Goal: Transaction & Acquisition: Purchase product/service

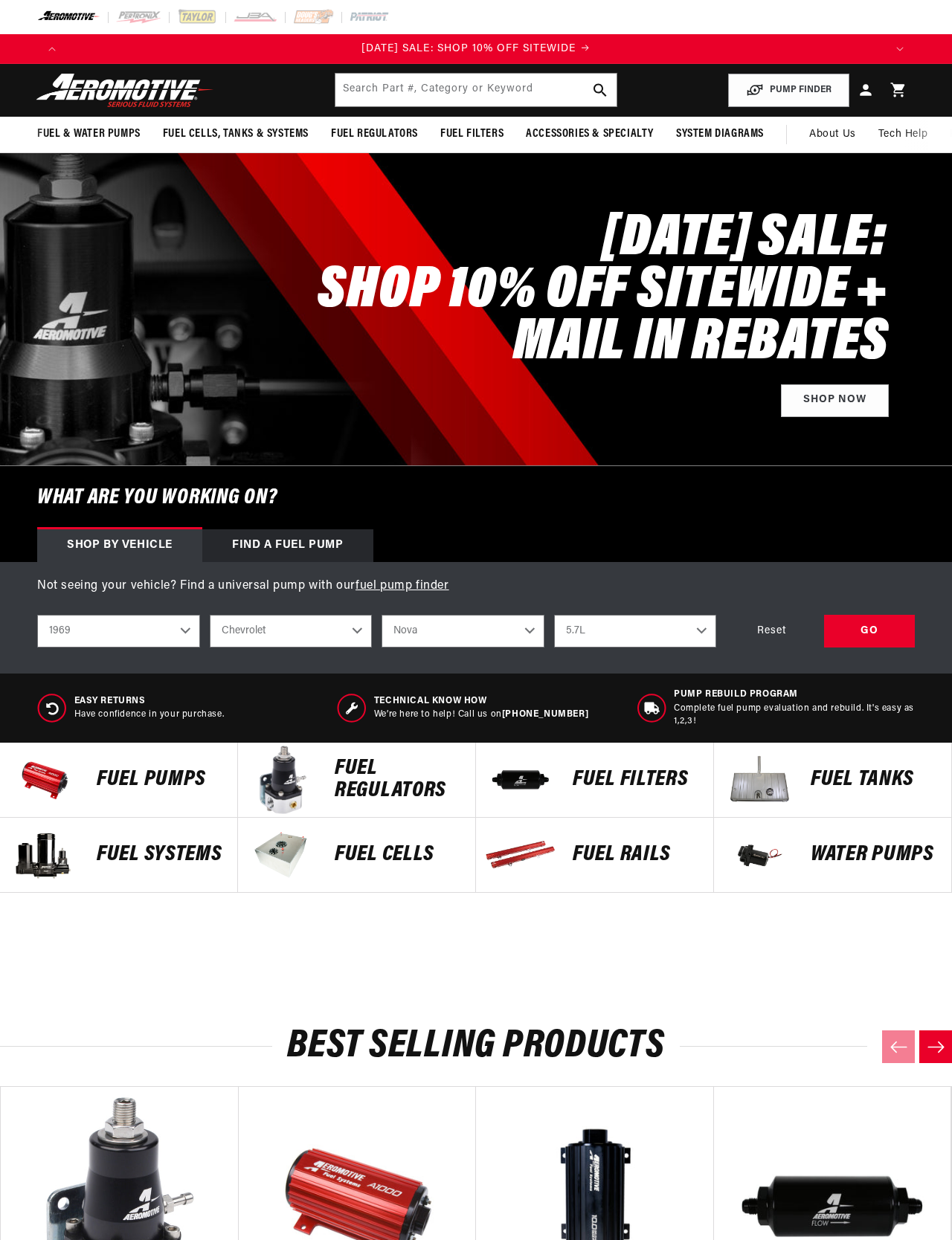
select select "1969"
select select "Chevrolet"
select select "Nova"
select select "5.7L"
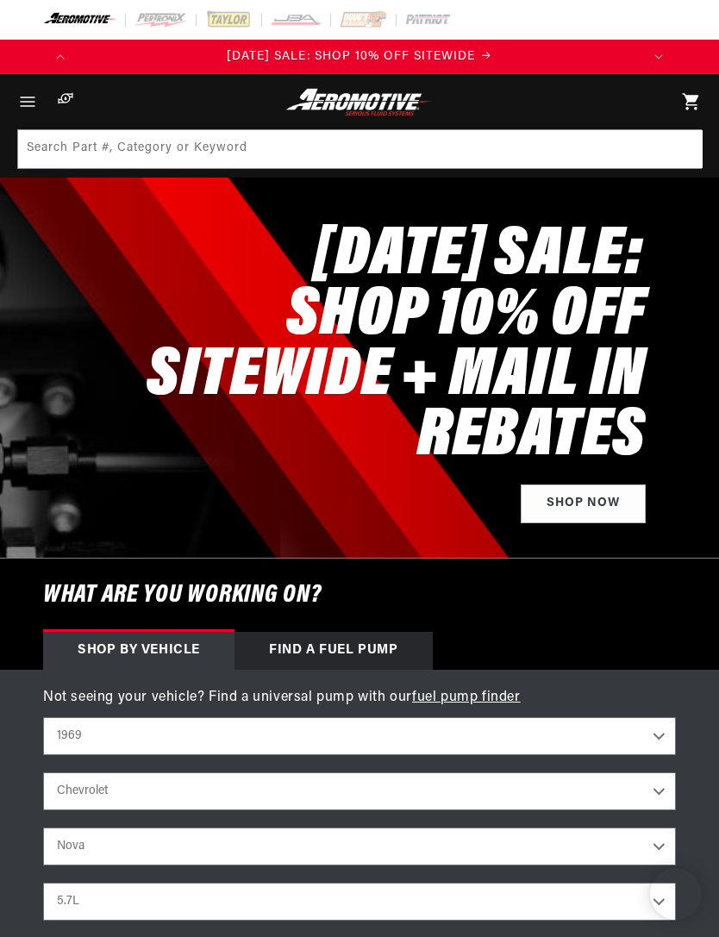
select select "1969"
select select "Chevrolet"
select select "Nova"
select select "5.7L"
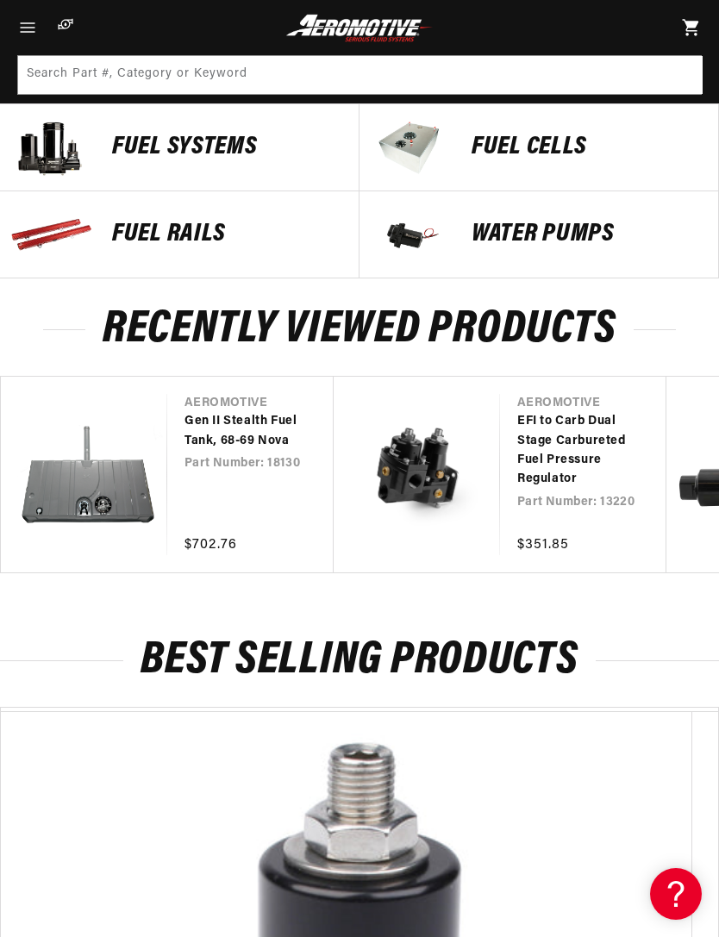
click at [517, 481] on link "EFI to Carb Dual Stage Carbureted Fuel Pressure Regulator" at bounding box center [574, 451] width 115 height 78
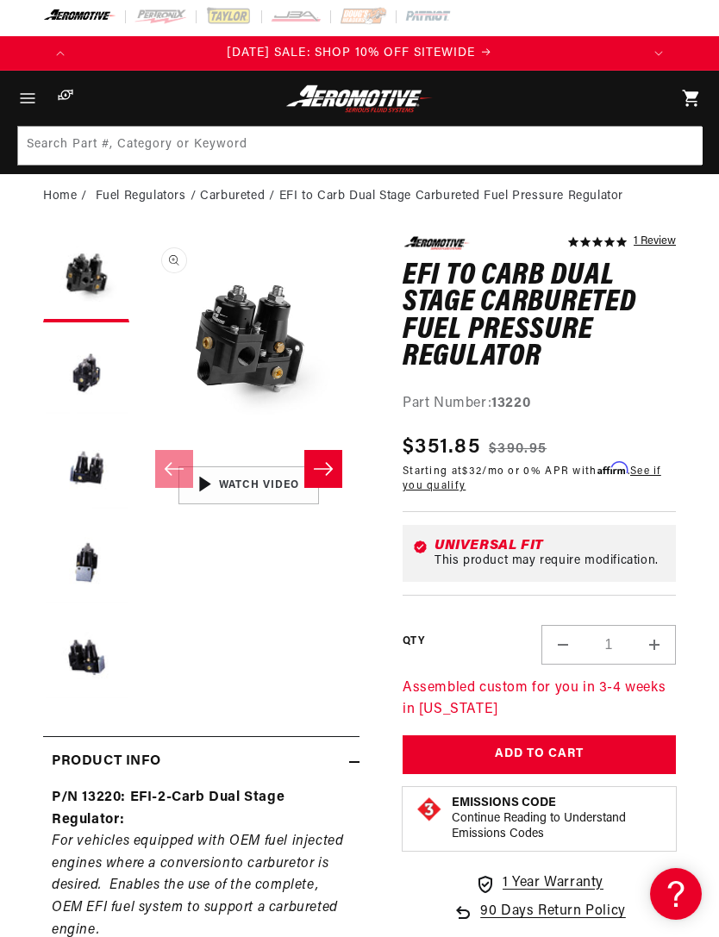
click at [79, 377] on button "Load image 2 in gallery view" at bounding box center [86, 374] width 86 height 86
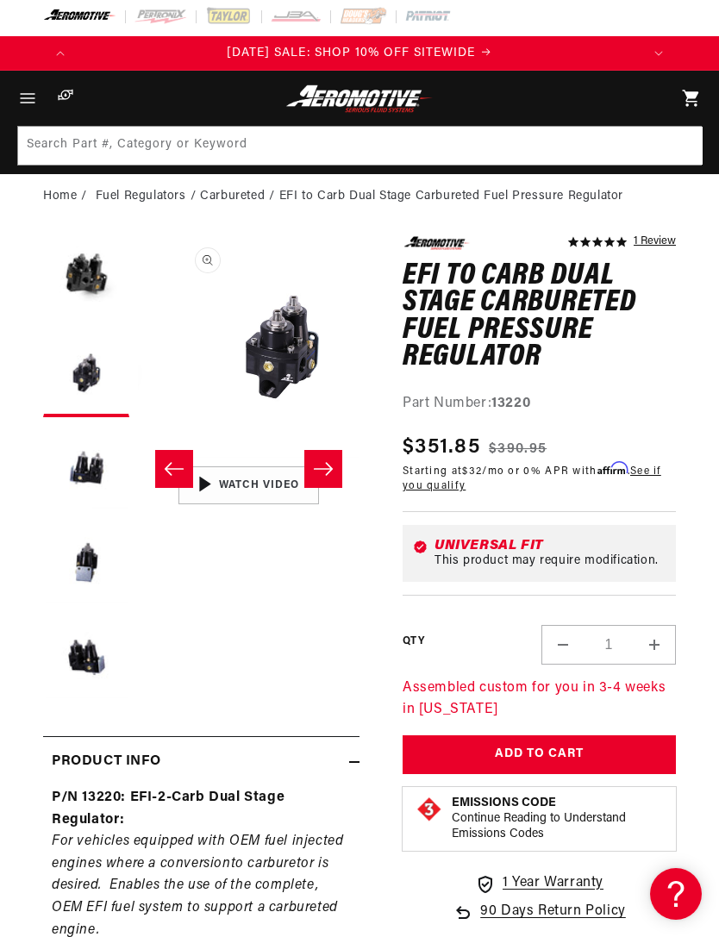
scroll to position [0, 222]
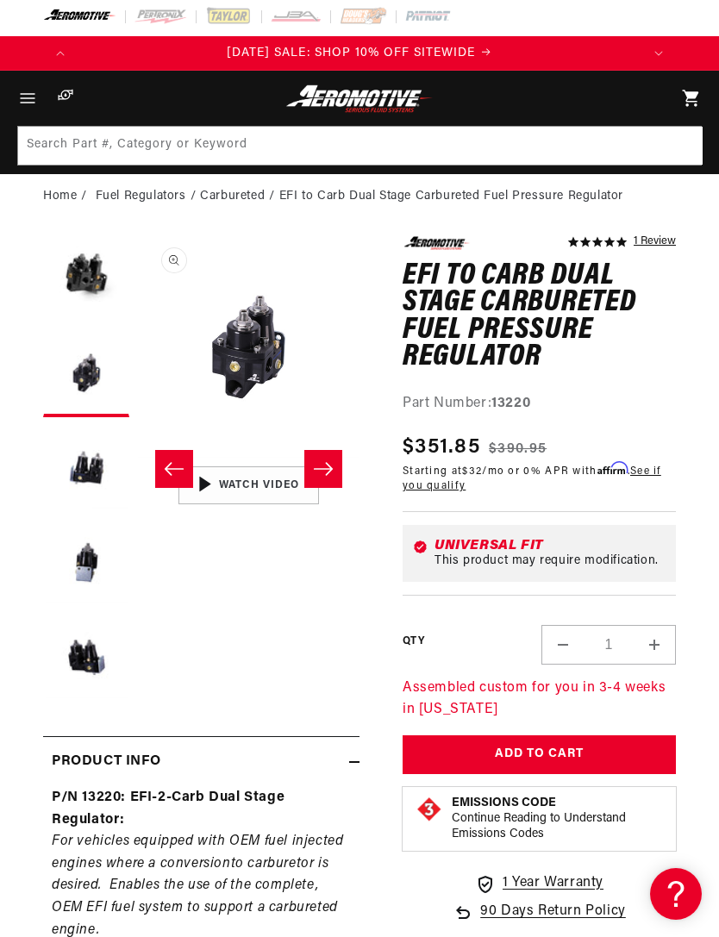
click at [86, 475] on button "Load image 3 in gallery view" at bounding box center [86, 469] width 86 height 86
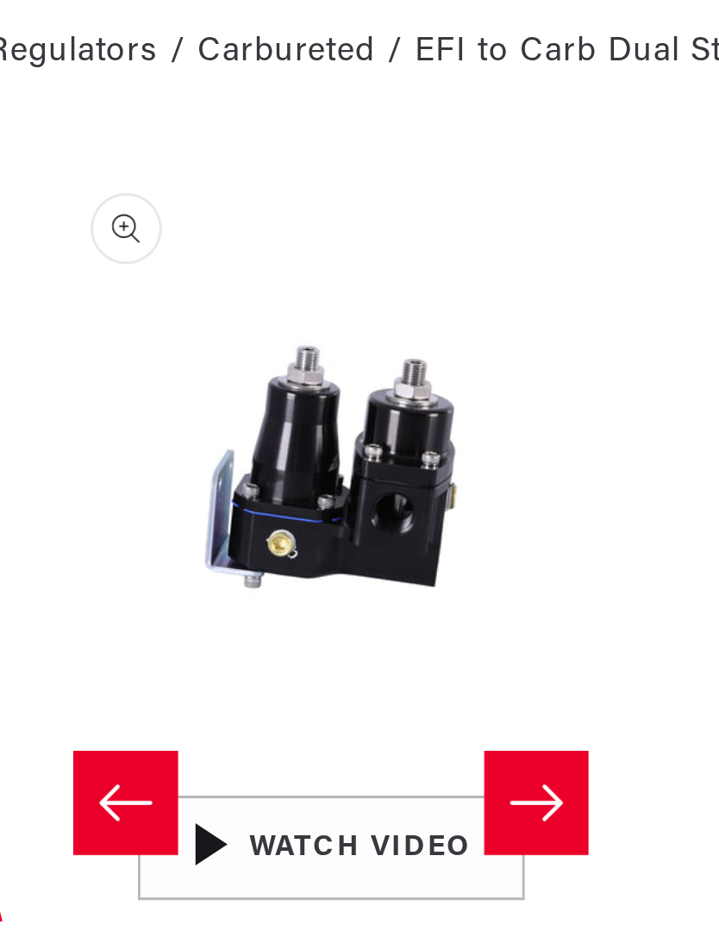
scroll to position [0, 0]
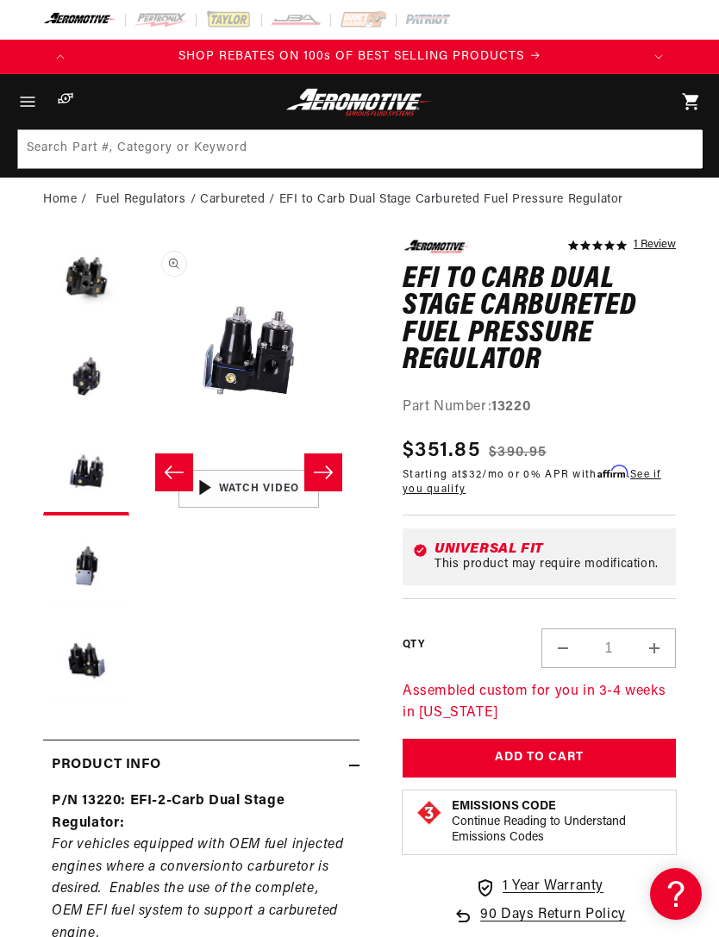
click at [72, 578] on button "Load image 4 in gallery view" at bounding box center [86, 567] width 86 height 86
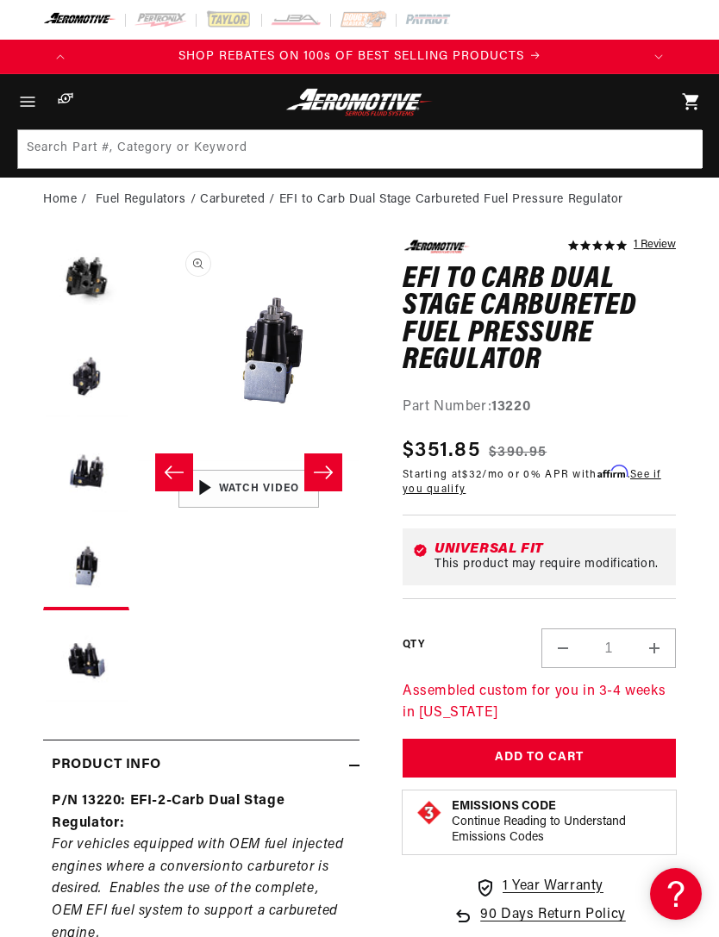
scroll to position [0, 665]
click at [61, 665] on button "Load image 5 in gallery view" at bounding box center [86, 662] width 86 height 86
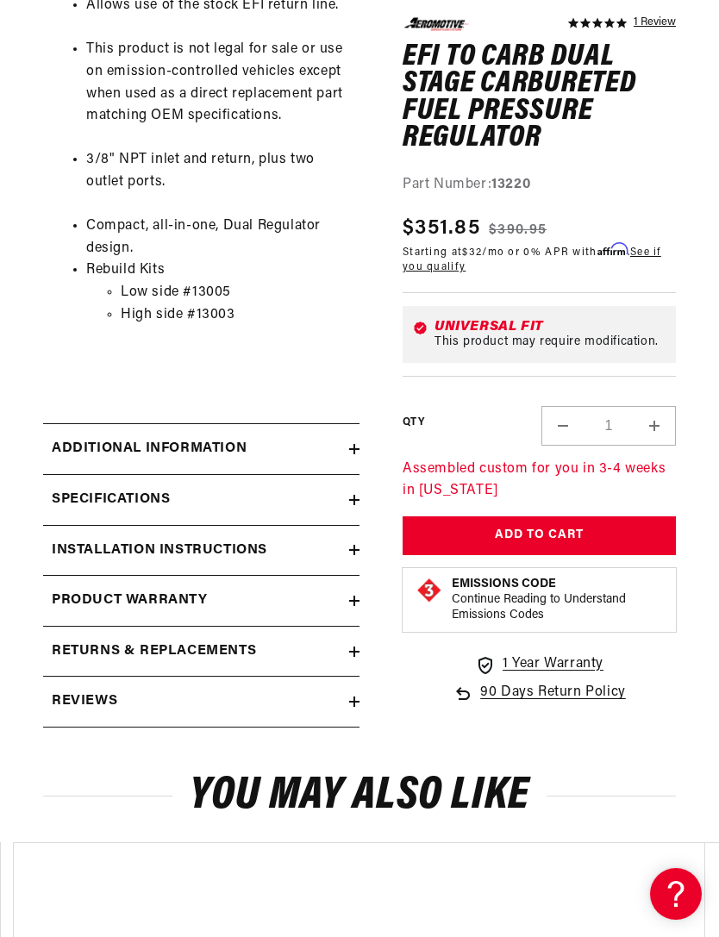
scroll to position [1357, 0]
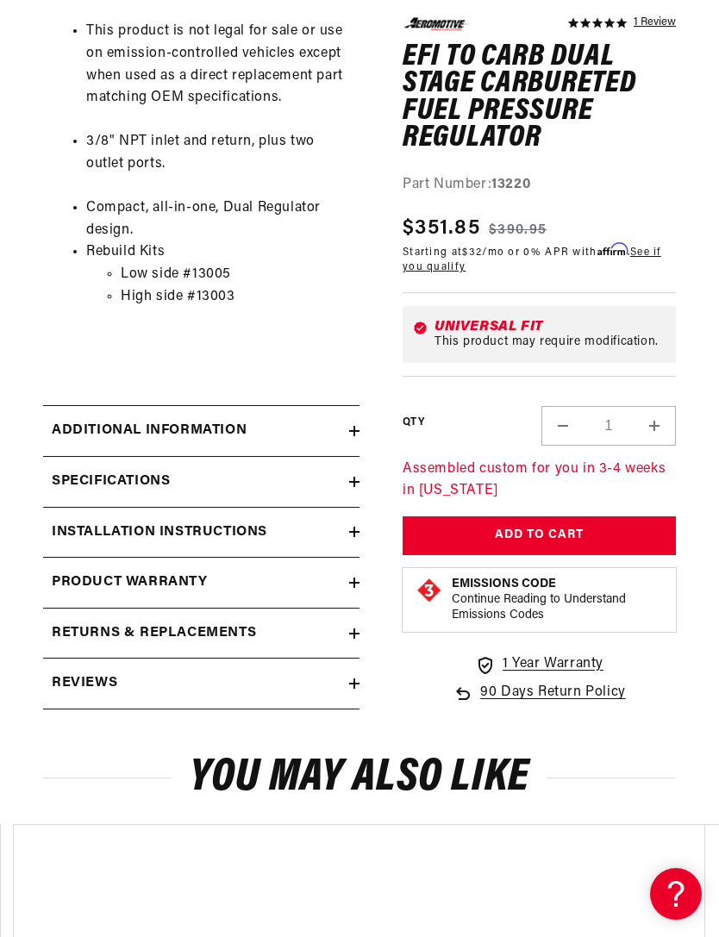
click at [75, 421] on h2 "Additional information" at bounding box center [149, 431] width 195 height 22
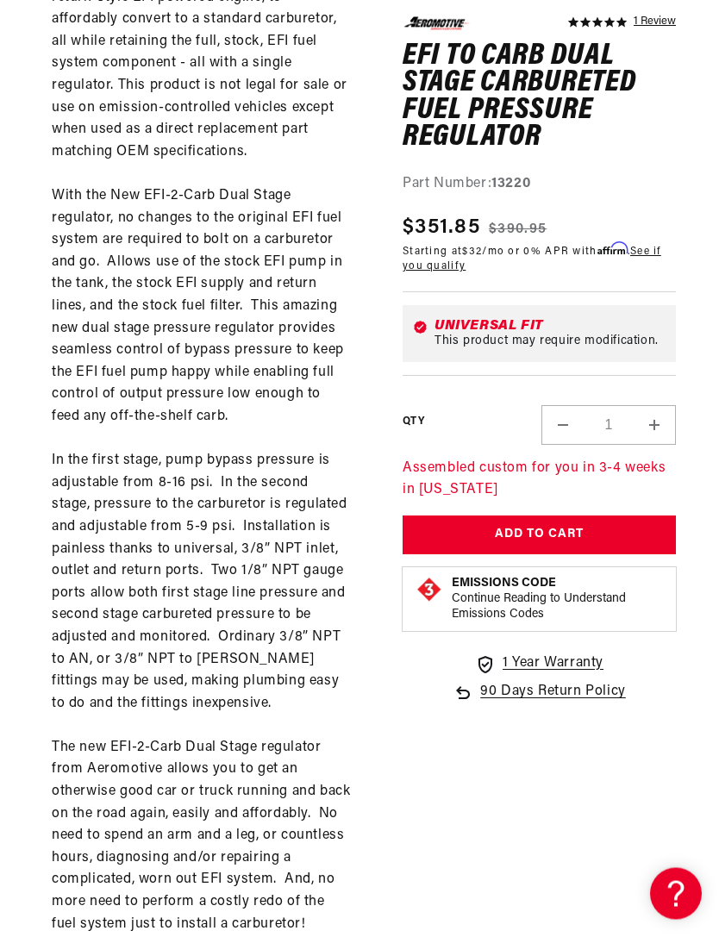
scroll to position [0, 0]
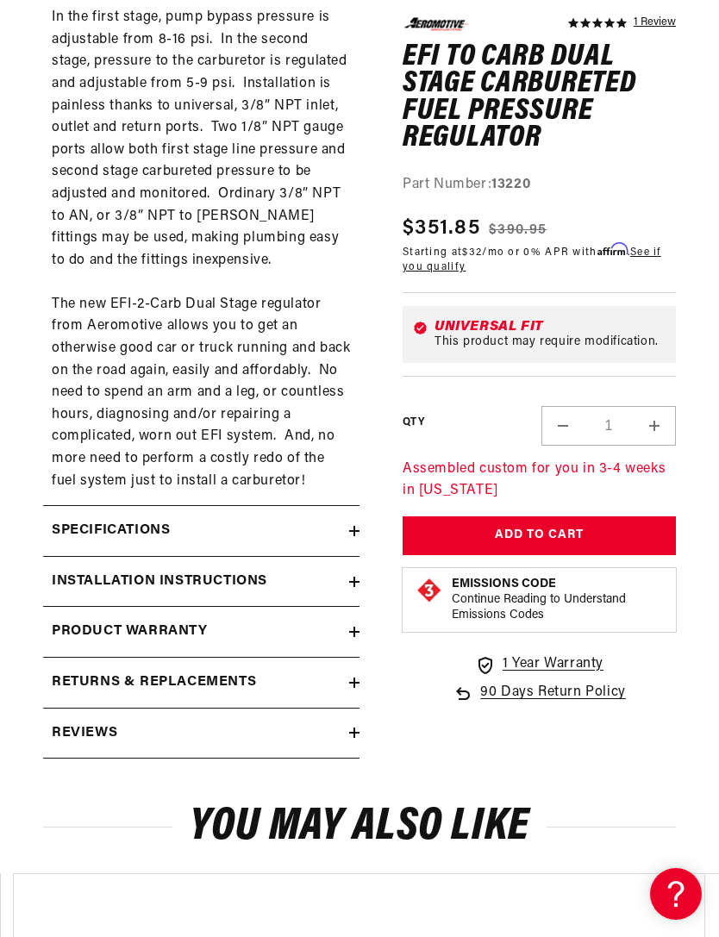
click at [76, 520] on h2 "Specifications" at bounding box center [111, 531] width 118 height 22
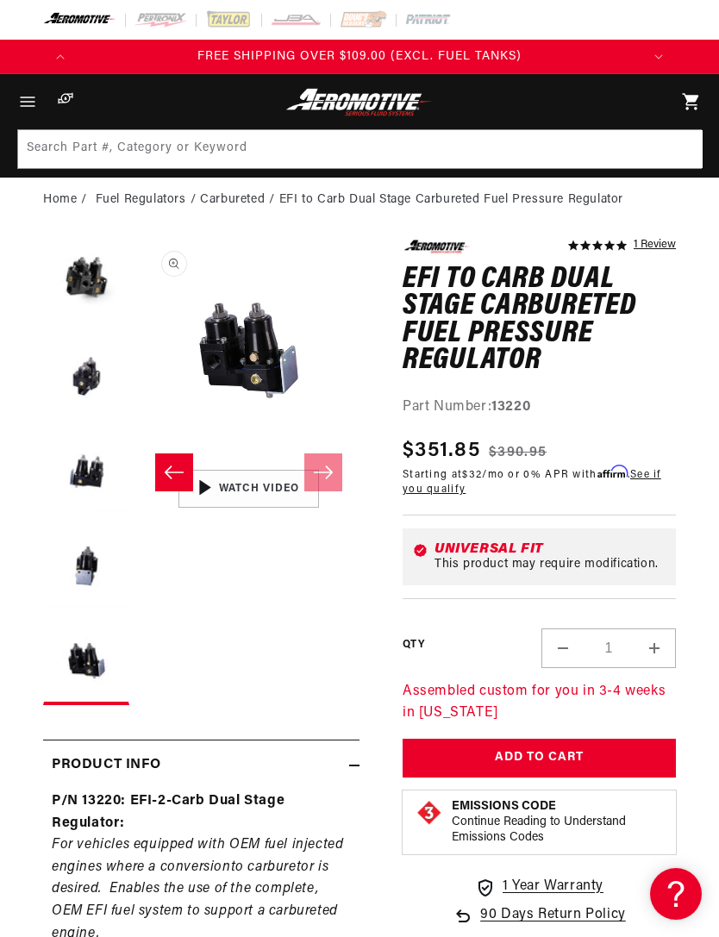
click at [315, 110] on img at bounding box center [359, 102] width 153 height 28
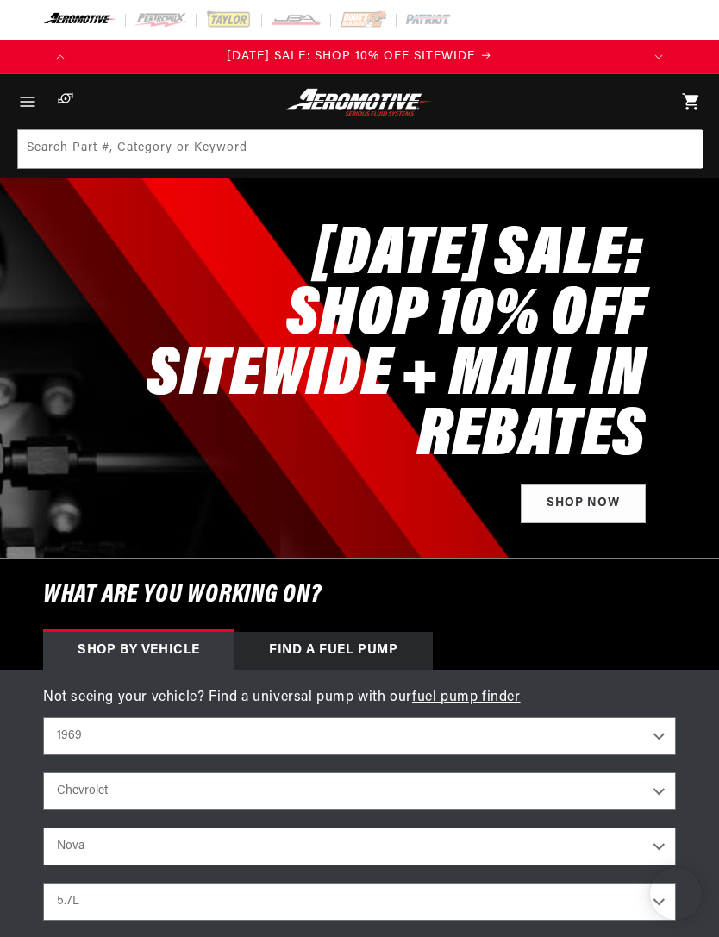
select select "1969"
select select "Chevrolet"
select select "Nova"
select select "5.7L"
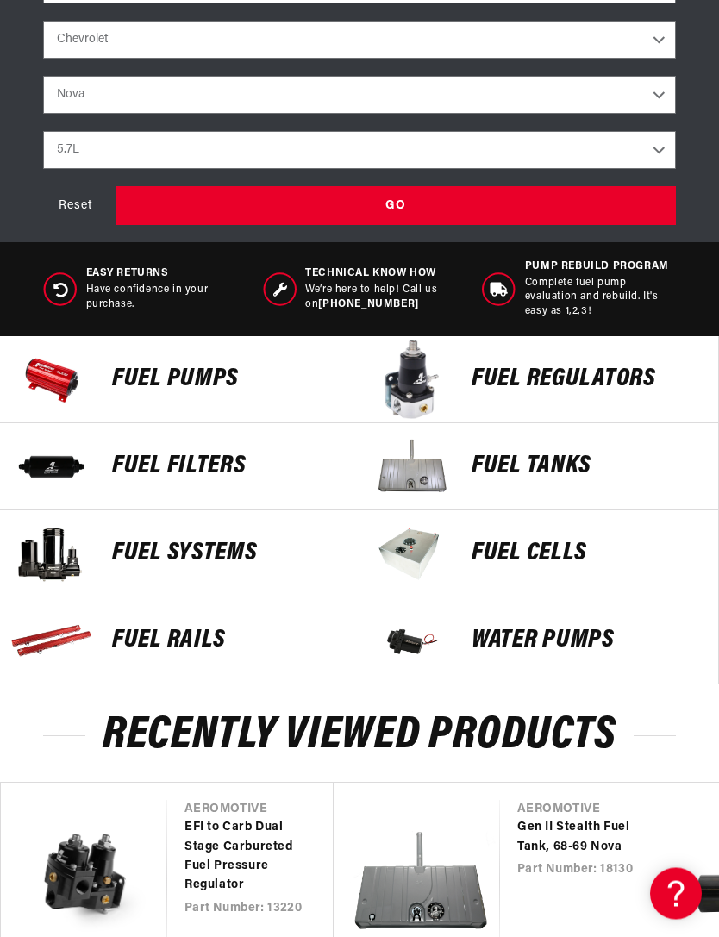
scroll to position [752, 0]
click at [147, 468] on p "FUEL FILTERS" at bounding box center [226, 467] width 229 height 26
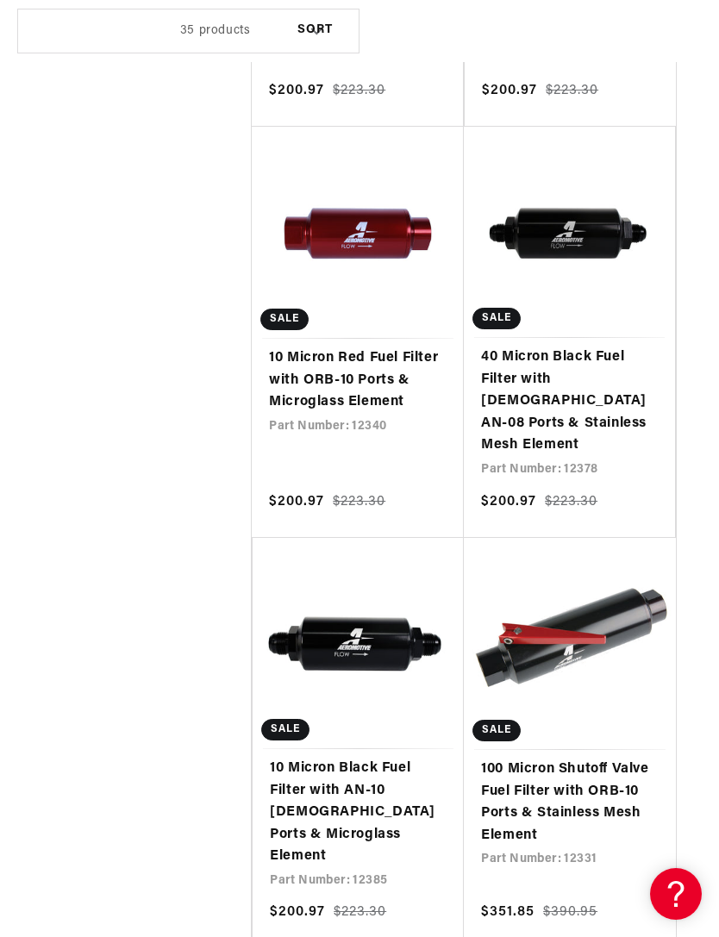
scroll to position [0, 1128]
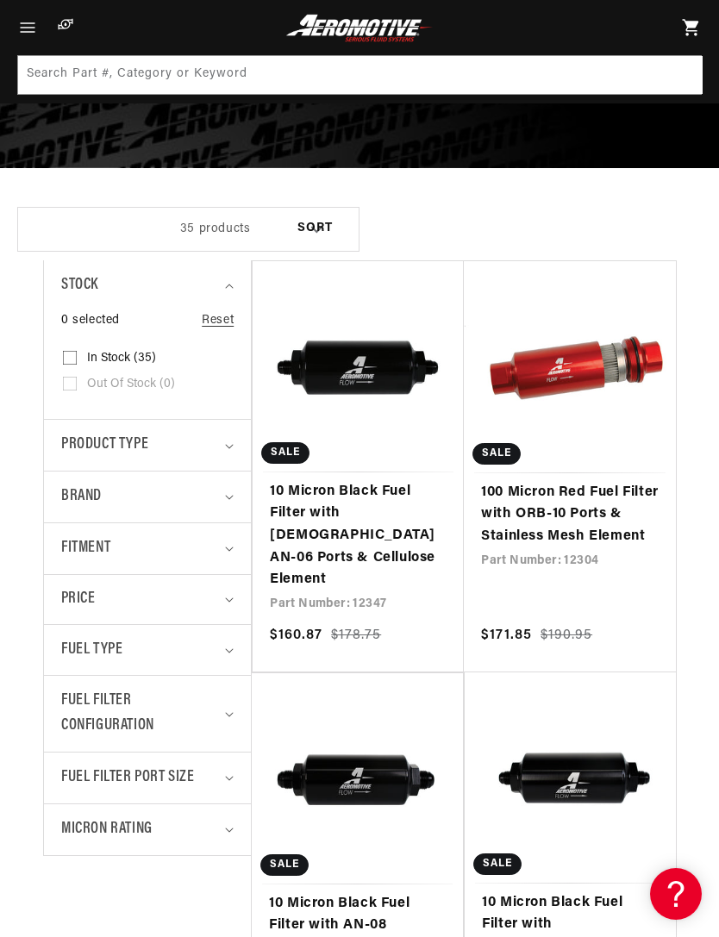
click at [80, 555] on span "Fitment" at bounding box center [85, 548] width 49 height 25
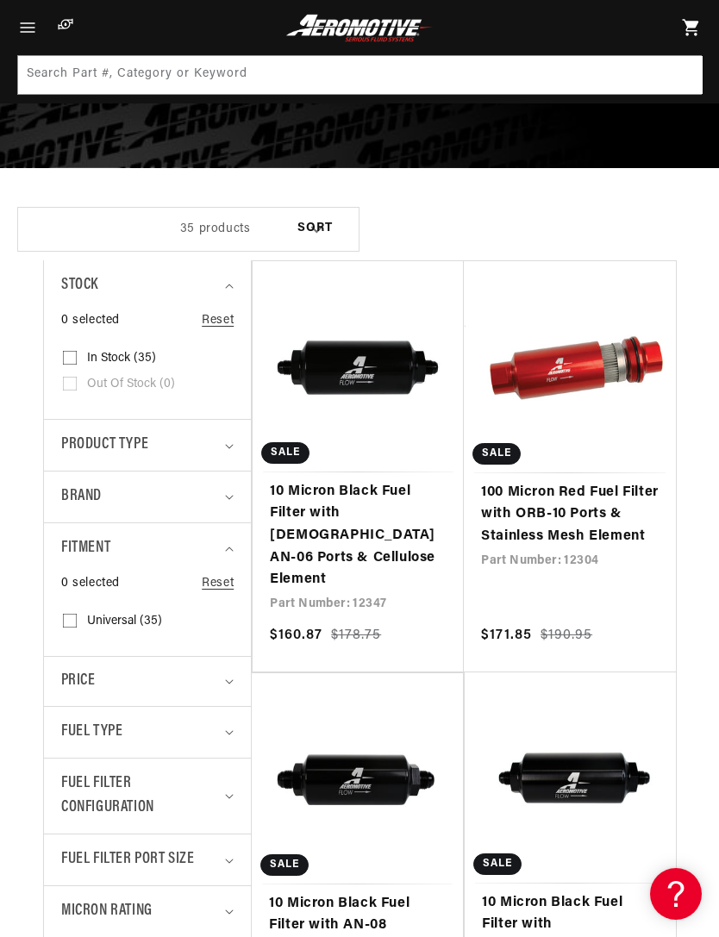
click at [66, 548] on span "Fitment" at bounding box center [85, 548] width 49 height 25
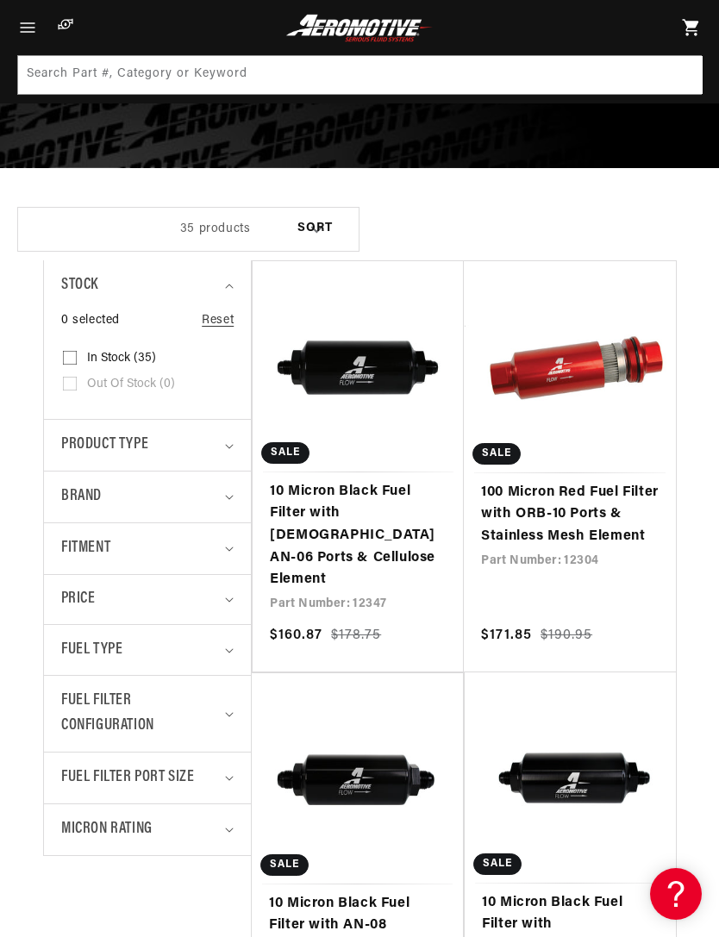
click at [75, 457] on summary "Product type" at bounding box center [147, 445] width 172 height 51
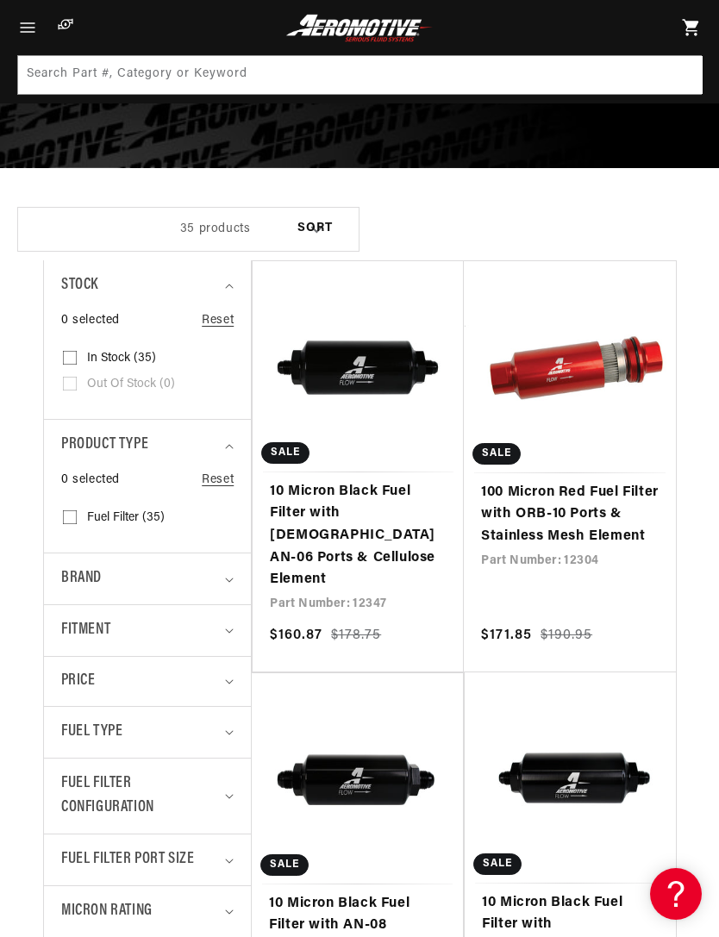
click at [61, 436] on span "Product type" at bounding box center [104, 445] width 87 height 25
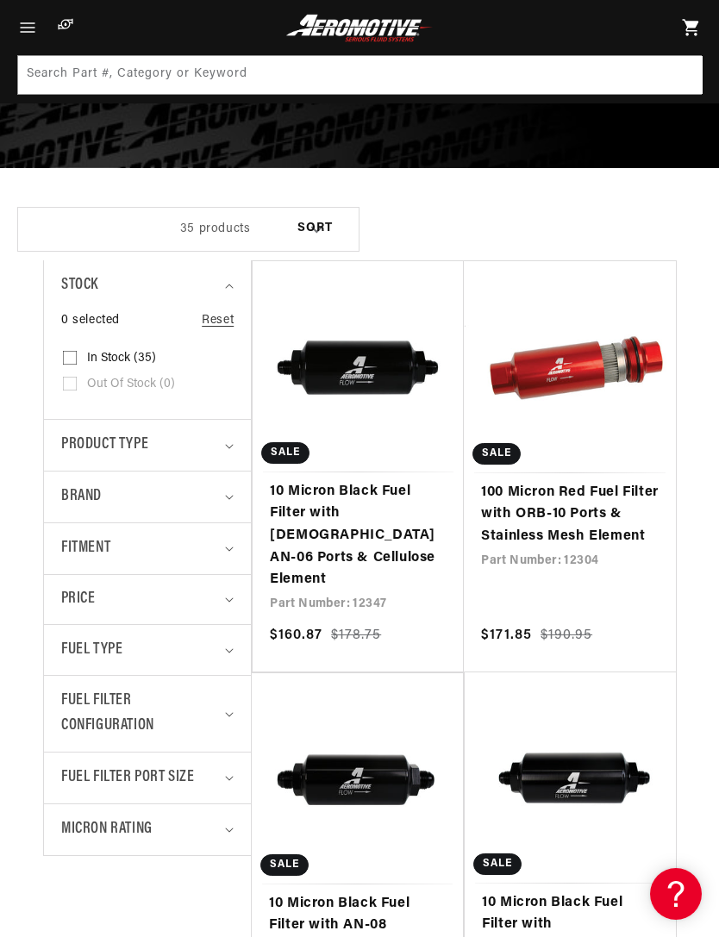
click at [67, 505] on span "Brand" at bounding box center [81, 497] width 41 height 25
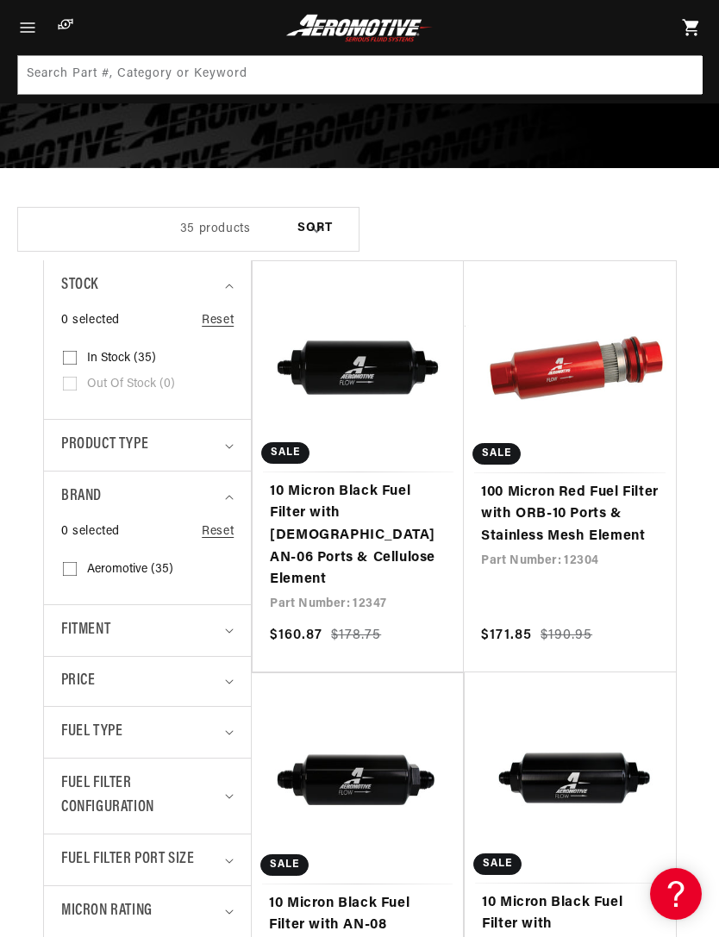
click at [55, 498] on details "Brand 0 selected Reset Brand Aeromotive (35) Aeromotive (35 products)" at bounding box center [147, 538] width 207 height 134
click at [72, 509] on summary "Brand" at bounding box center [147, 497] width 172 height 51
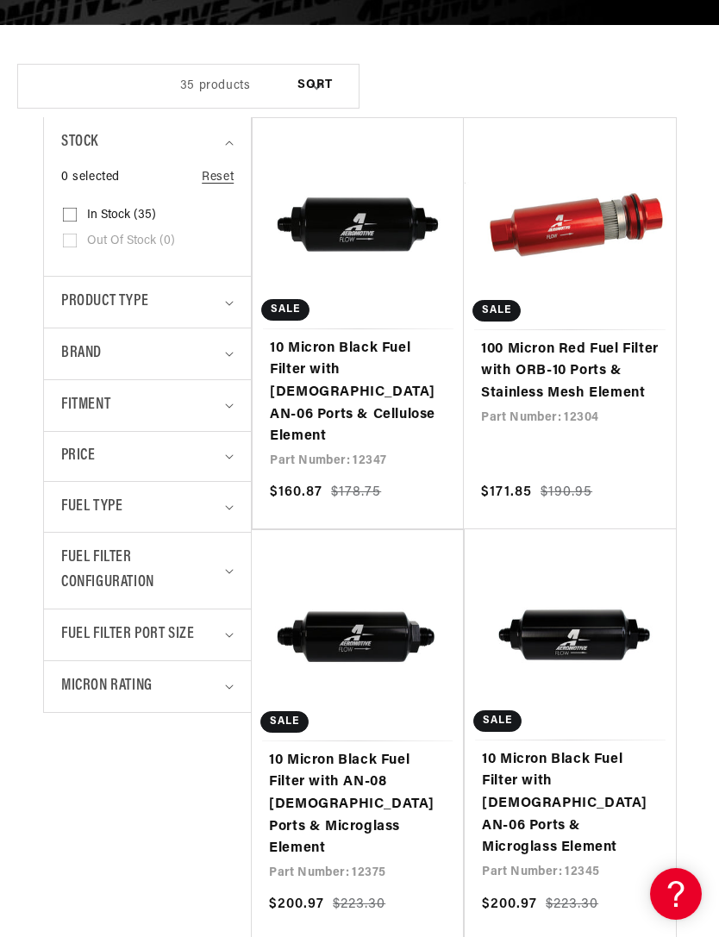
click at [66, 636] on span "Fuel Filter Port Size" at bounding box center [128, 635] width 134 height 25
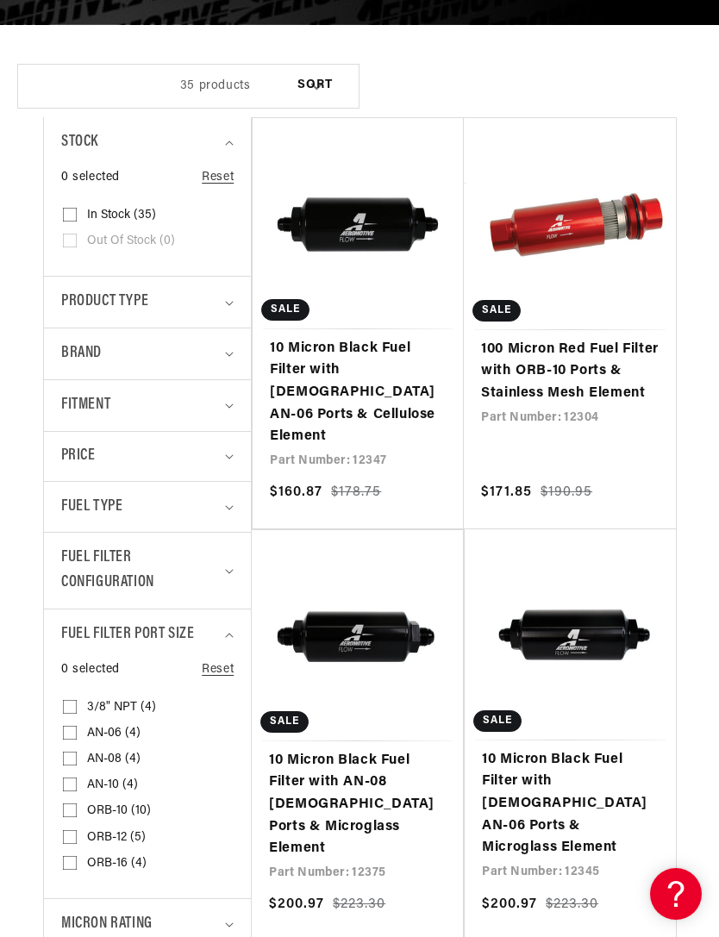
click at [74, 731] on input "AN-06 (4) AN-06 (4 products)" at bounding box center [70, 737] width 14 height 14
checkbox input "true"
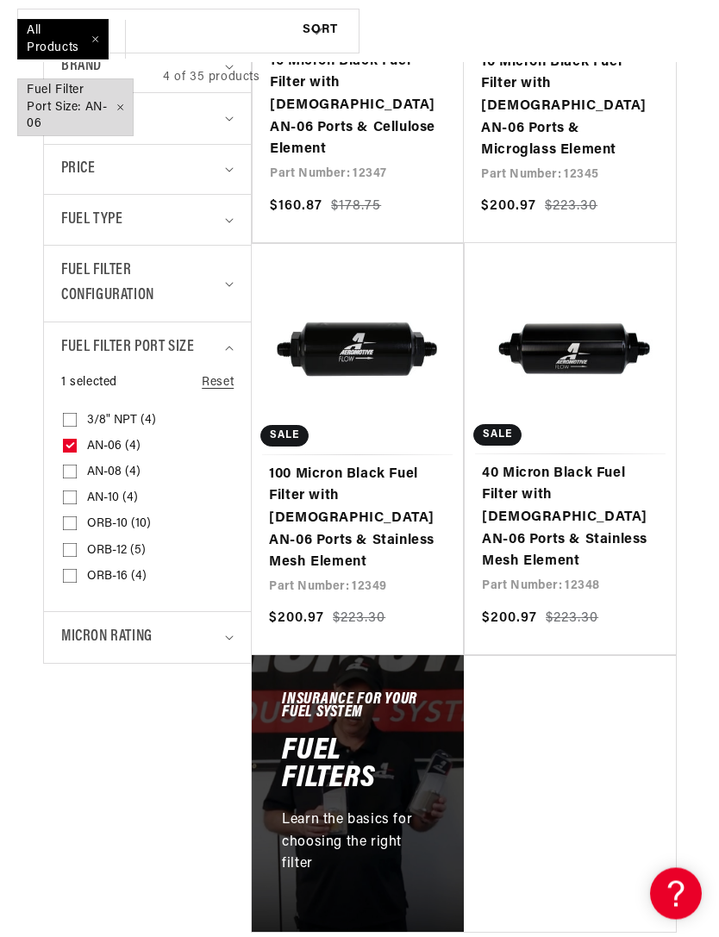
scroll to position [613, 0]
click at [73, 631] on span "Micron Rating" at bounding box center [106, 637] width 91 height 25
click at [73, 732] on input "40 Micron (1) 40 Micron (1 product)" at bounding box center [70, 739] width 14 height 14
checkbox input "true"
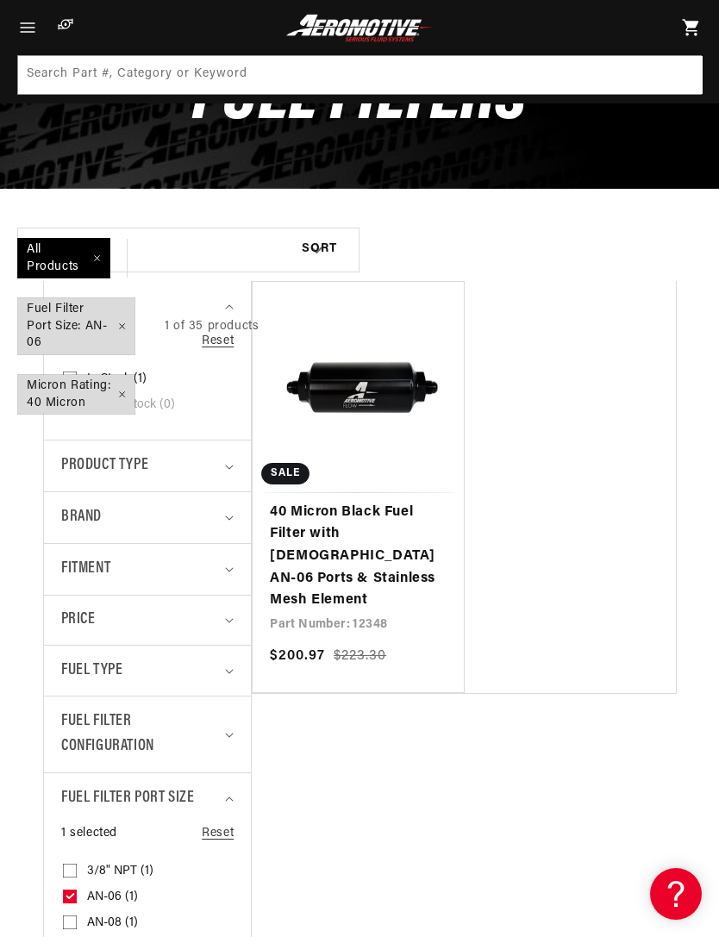
scroll to position [0, 564]
click at [304, 407] on div "Sort By Relevance Sort By Price, Low to High Sort By Price, High to Low" at bounding box center [310, 327] width 100 height 196
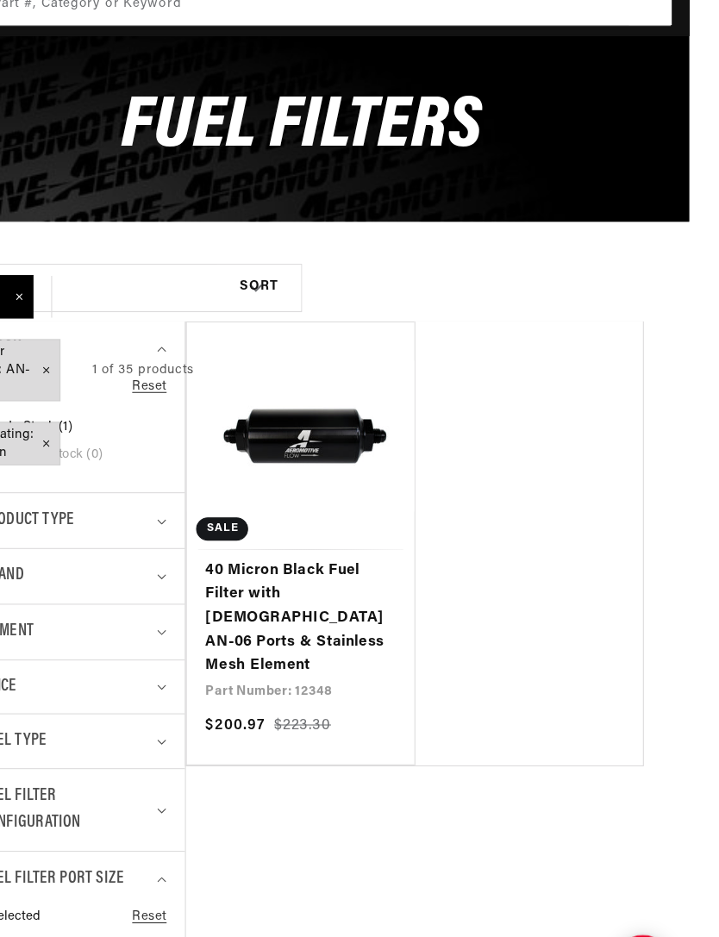
scroll to position [3, 0]
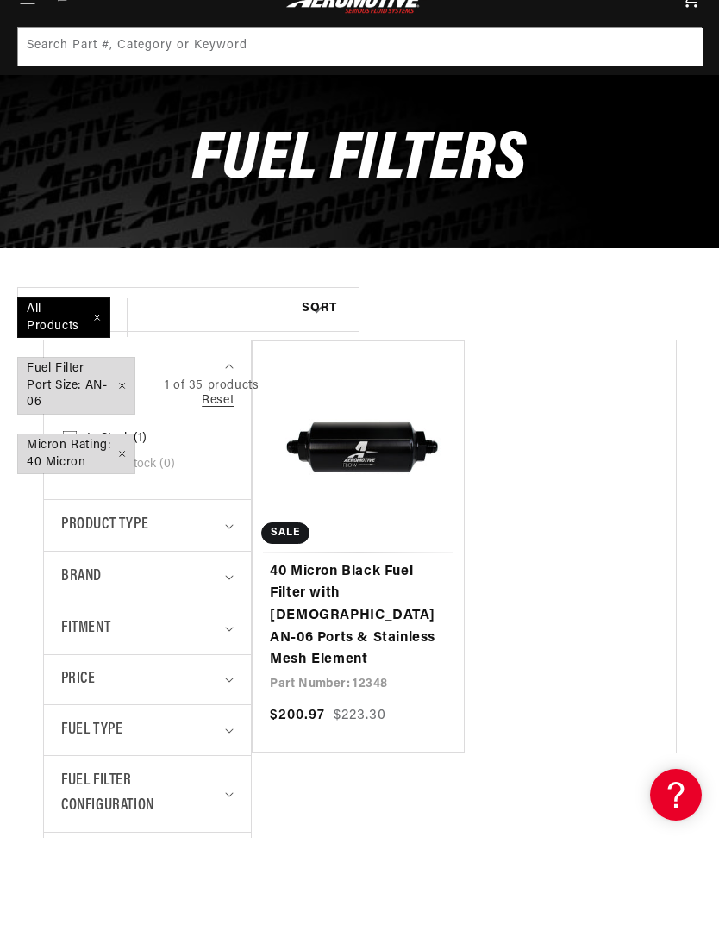
click at [288, 661] on link "40 Micron Black Fuel Filter with Male AN-06 Ports & Stainless Mesh Element" at bounding box center [358, 716] width 177 height 110
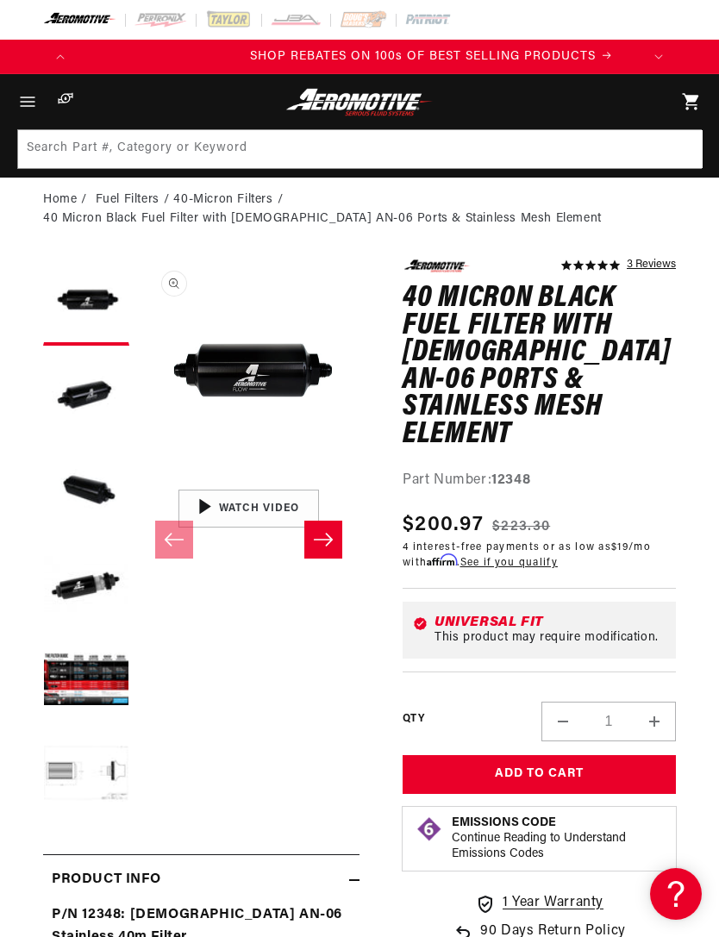
scroll to position [0, 564]
click at [70, 391] on button "Load image 2 in gallery view" at bounding box center [86, 397] width 86 height 86
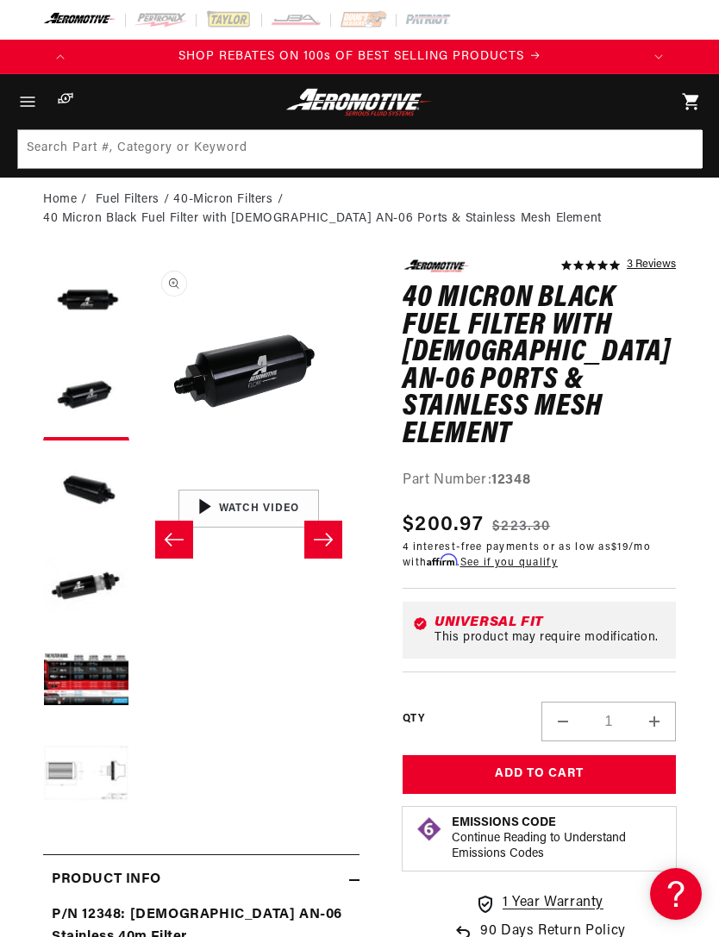
click at [81, 492] on button "Load image 3 in gallery view" at bounding box center [86, 492] width 86 height 86
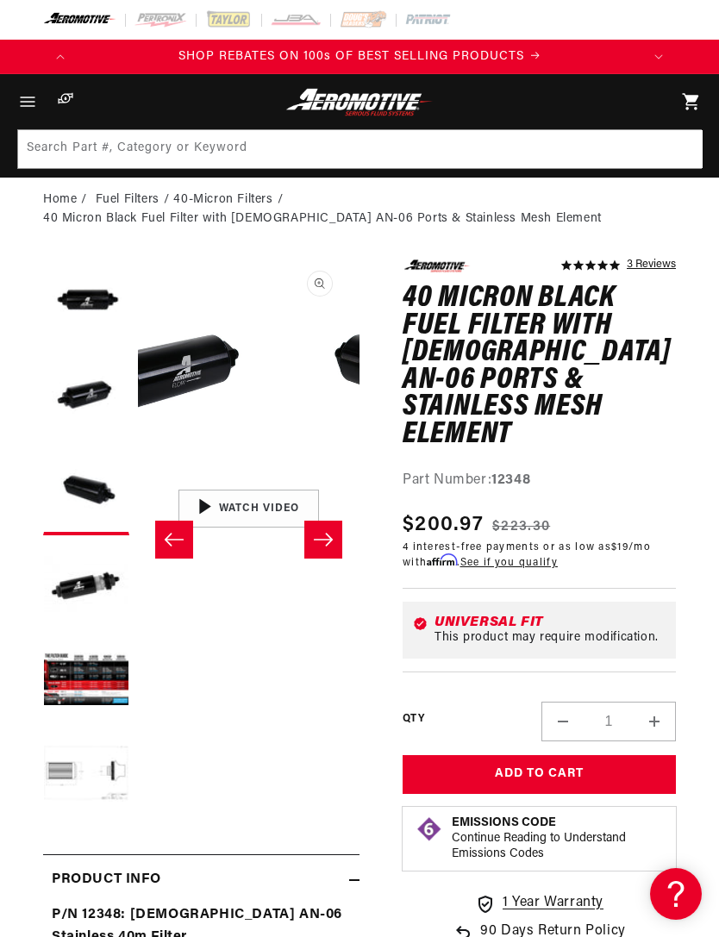
scroll to position [0, 443]
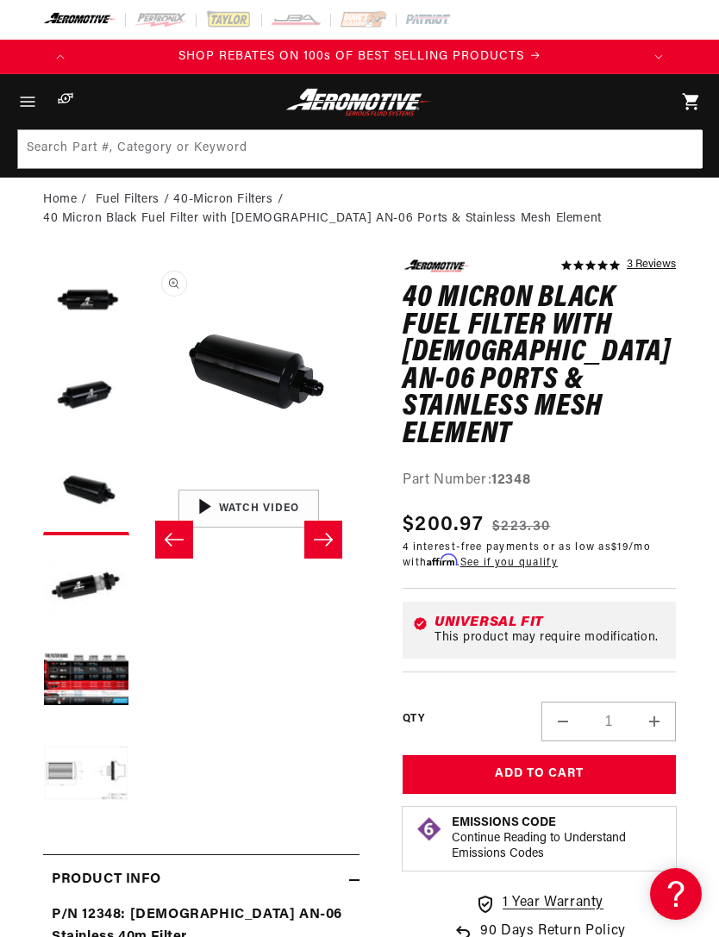
click at [74, 498] on button "Load image 3 in gallery view" at bounding box center [86, 492] width 86 height 86
click at [66, 588] on button "Load image 4 in gallery view" at bounding box center [86, 587] width 86 height 86
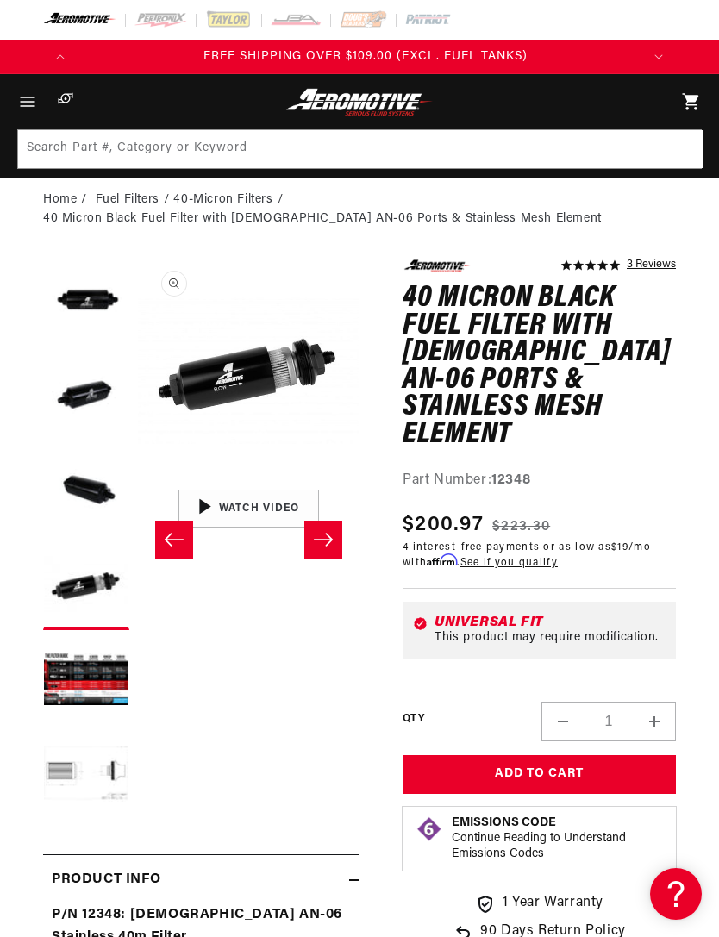
scroll to position [0, 1128]
click at [62, 684] on button "Load image 5 in gallery view" at bounding box center [86, 682] width 86 height 86
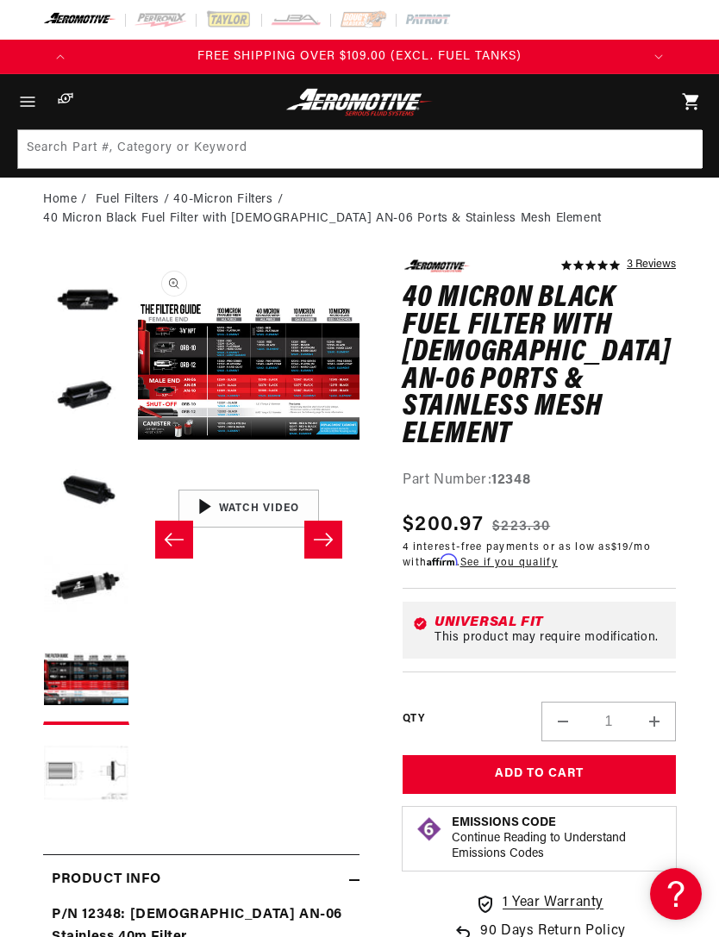
click at [314, 106] on img at bounding box center [359, 102] width 153 height 28
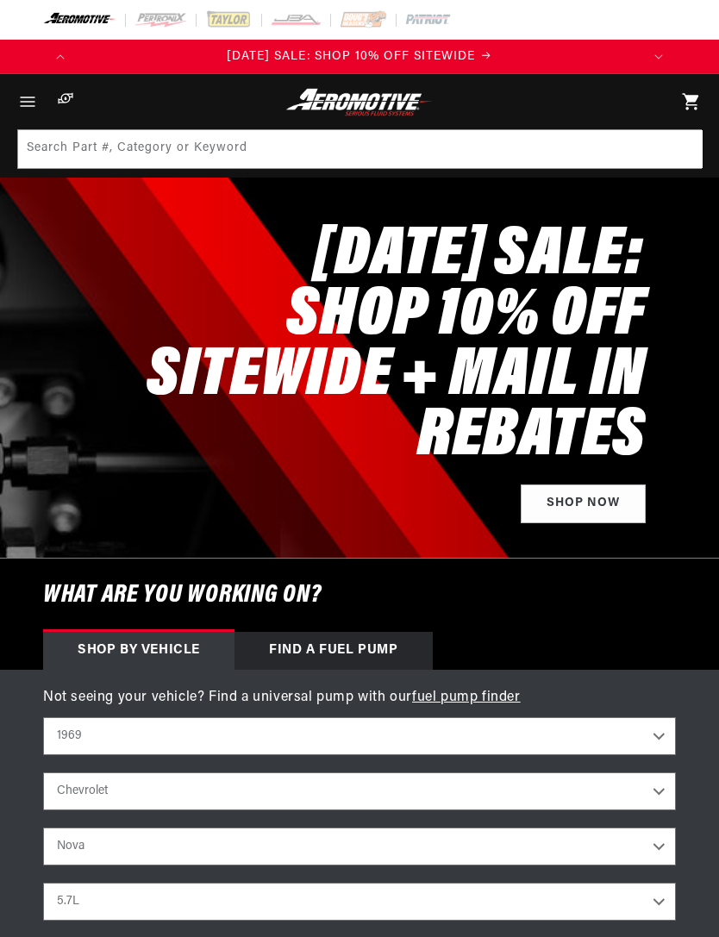
select select "1969"
select select "Chevrolet"
select select "Nova"
select select "5.7L"
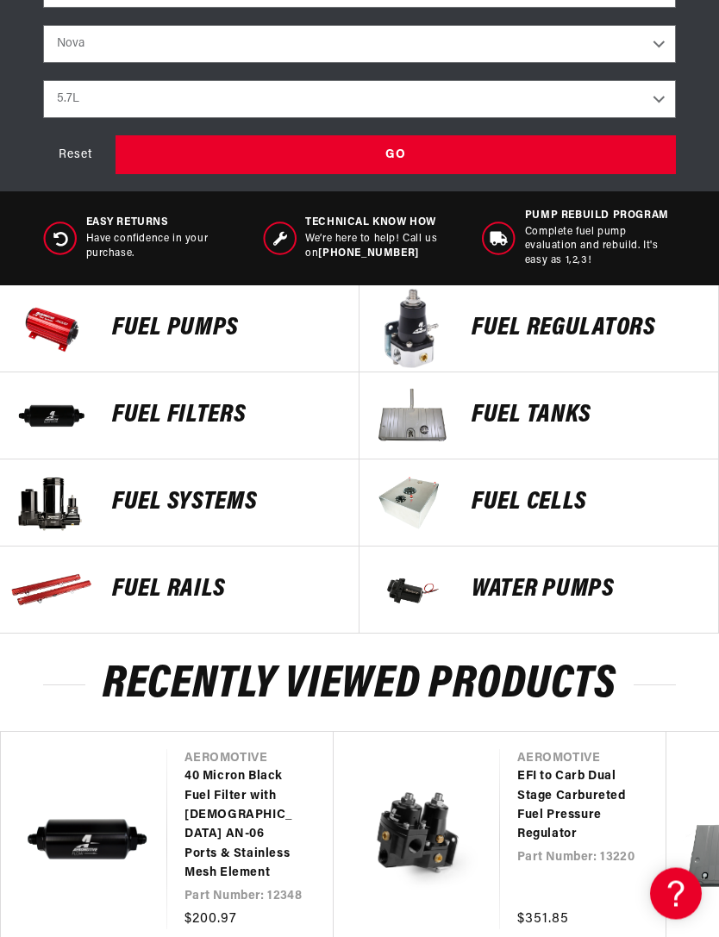
scroll to position [899, 0]
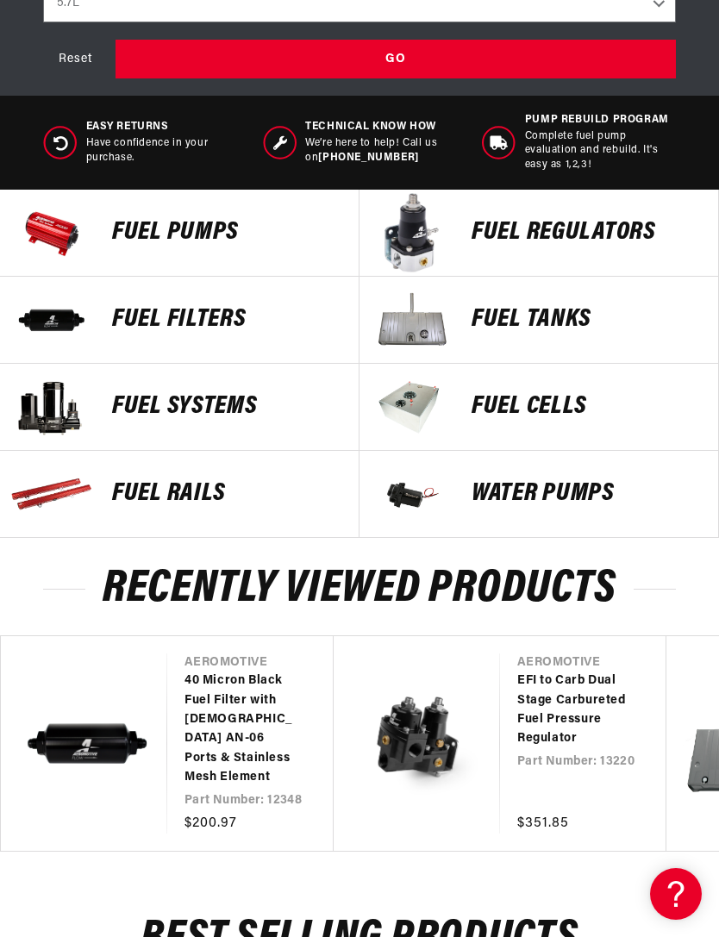
click at [517, 749] on link "EFI to Carb Dual Stage Carbureted Fuel Pressure Regulator" at bounding box center [574, 711] width 115 height 78
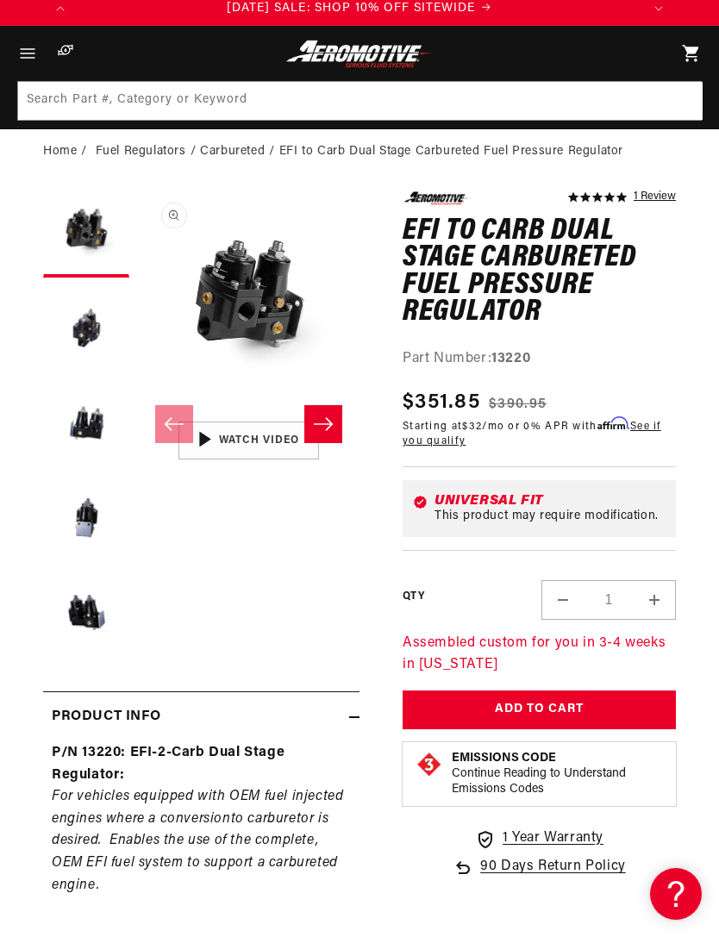
scroll to position [53, 0]
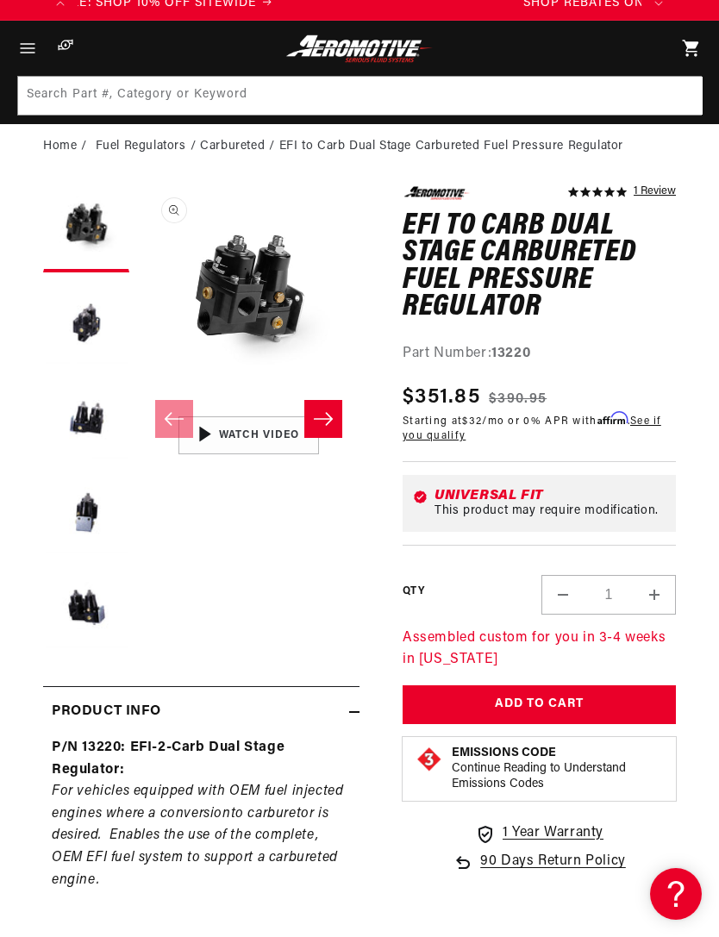
click at [224, 448] on img "Gallery Viewer" at bounding box center [249, 435] width 222 height 125
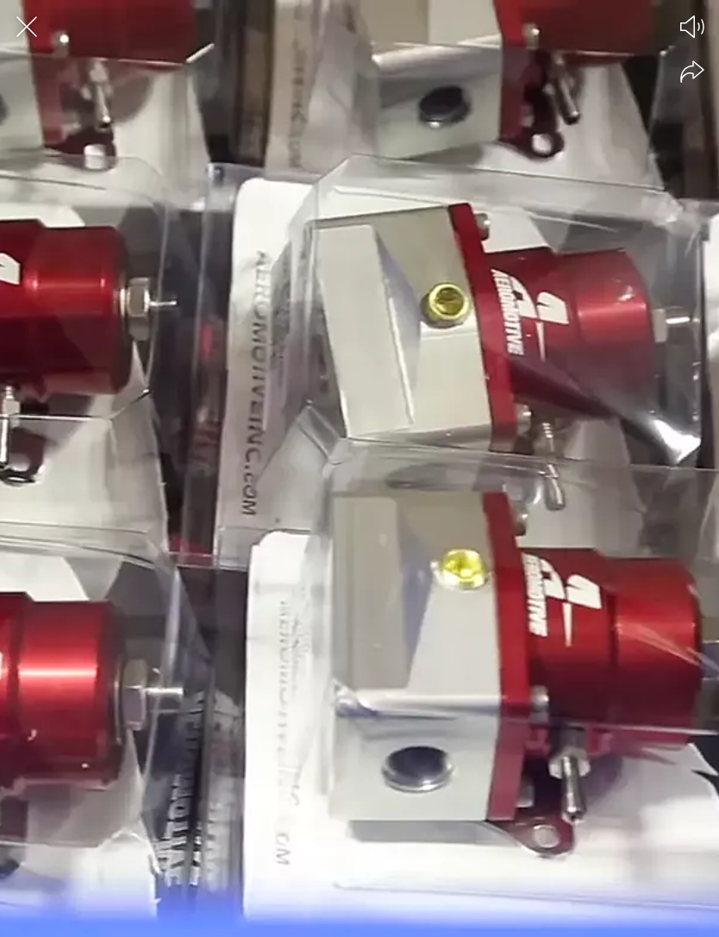
scroll to position [0, 564]
click at [15, 34] on icon "Close the video player" at bounding box center [27, 27] width 38 height 38
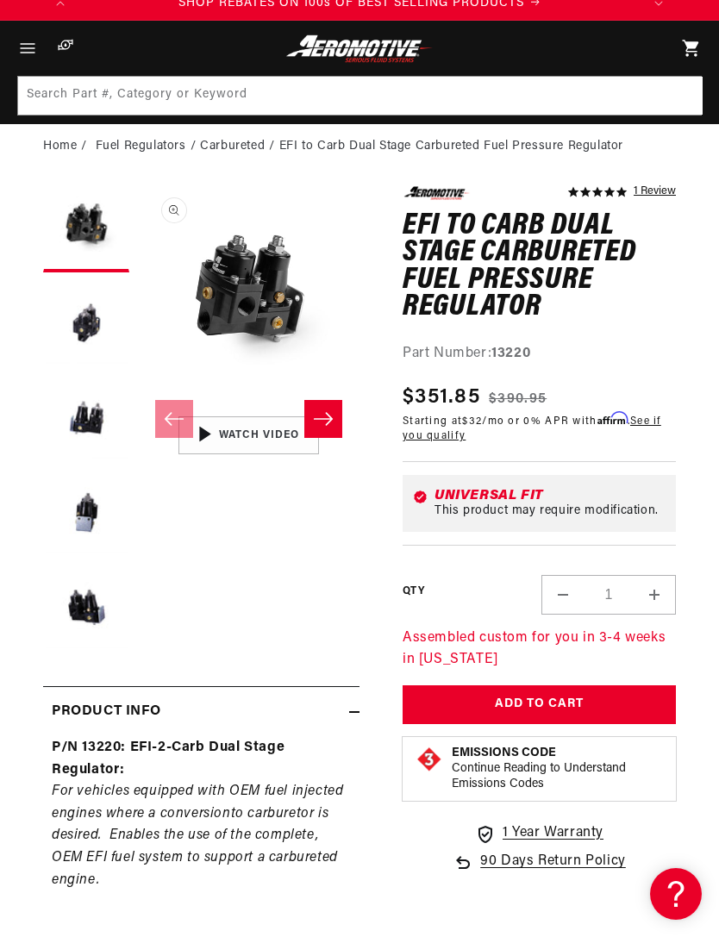
scroll to position [0, 0]
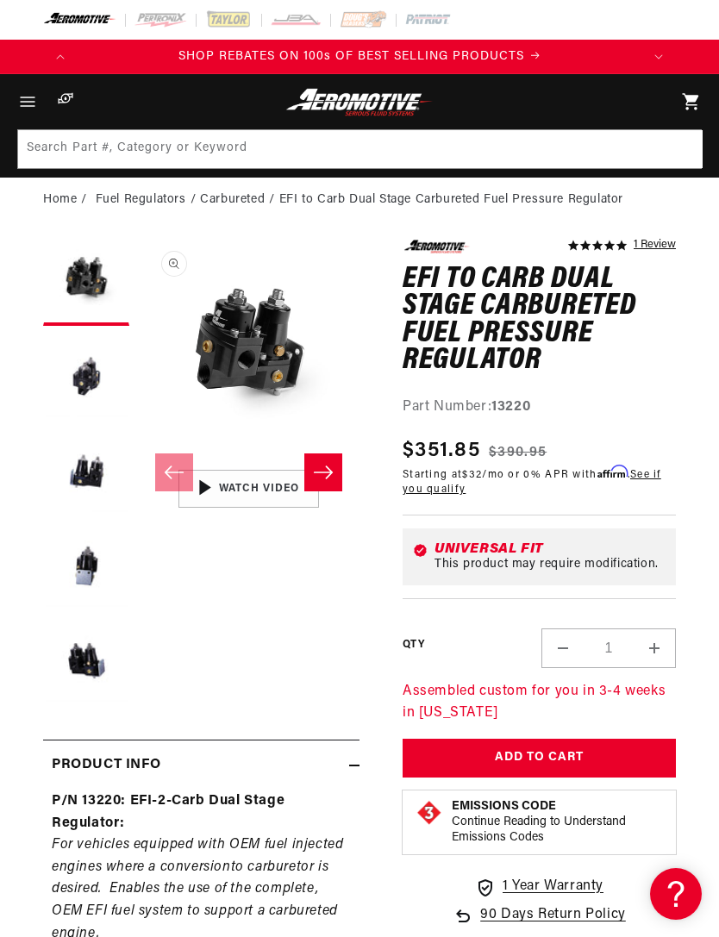
click at [330, 110] on img at bounding box center [359, 102] width 153 height 28
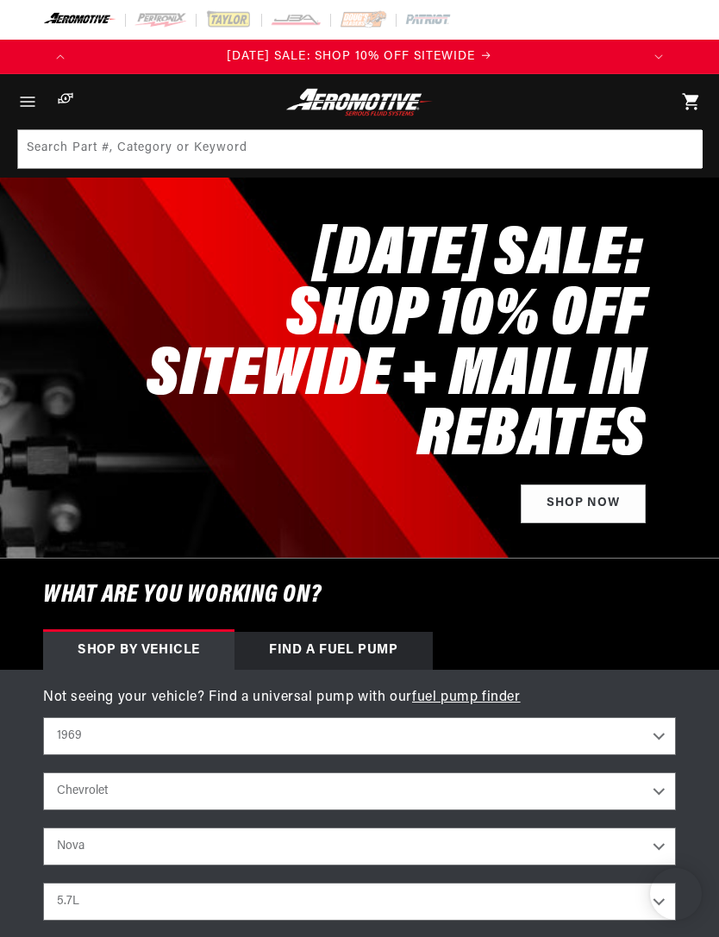
select select "1969"
select select "Chevrolet"
select select "Nova"
select select "5.7L"
